Goal: Find specific page/section: Find specific page/section

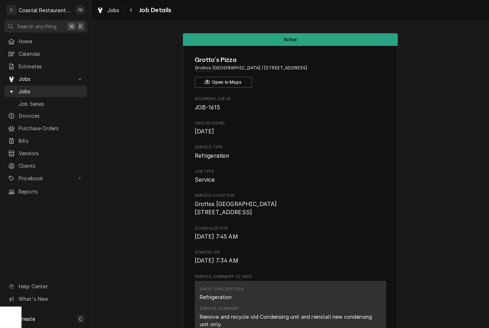
click at [38, 90] on span "Jobs" at bounding box center [51, 92] width 65 height 8
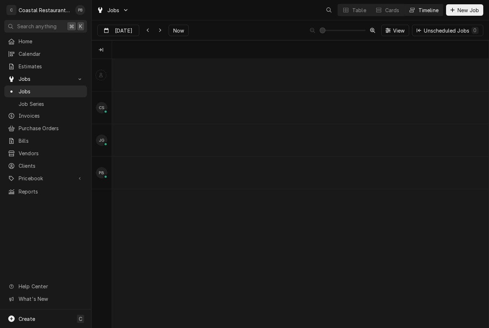
scroll to position [0, 5334]
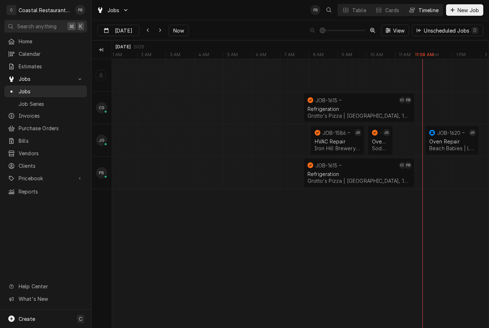
click at [175, 29] on span "Now" at bounding box center [179, 31] width 14 height 8
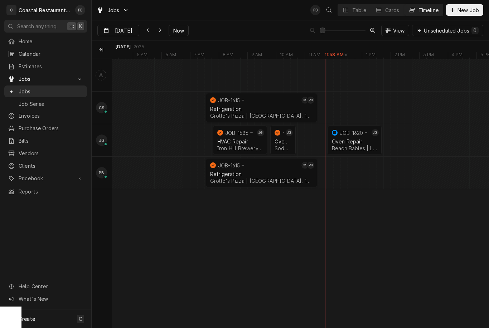
scroll to position [0, 5460]
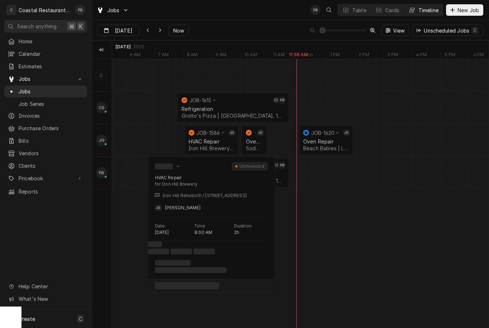
click at [210, 143] on div "HVAC Repair" at bounding box center [211, 142] width 45 height 6
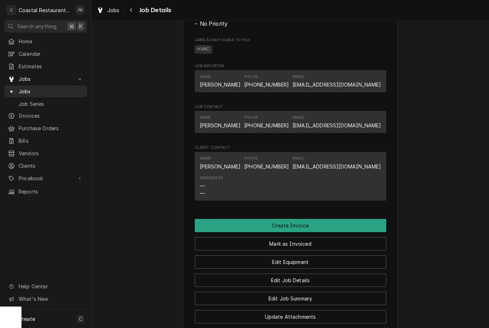
scroll to position [418, 0]
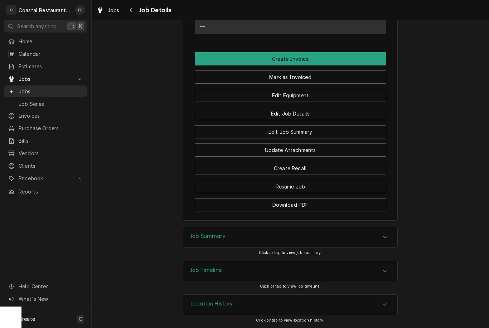
click at [388, 238] on icon "Accordion Header" at bounding box center [385, 237] width 5 height 6
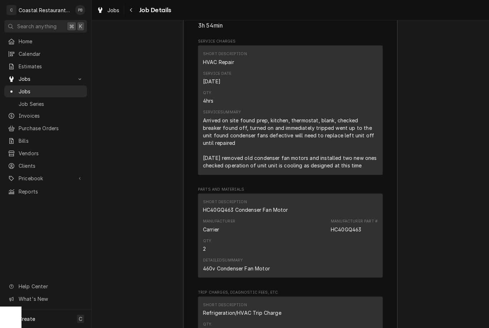
scroll to position [871, 0]
click at [35, 90] on span "Jobs" at bounding box center [51, 92] width 65 height 8
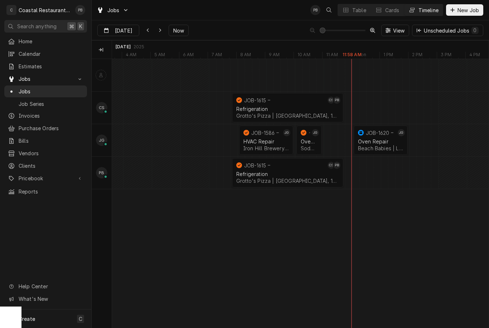
scroll to position [0, 7382]
